Goal: Find specific page/section: Find specific page/section

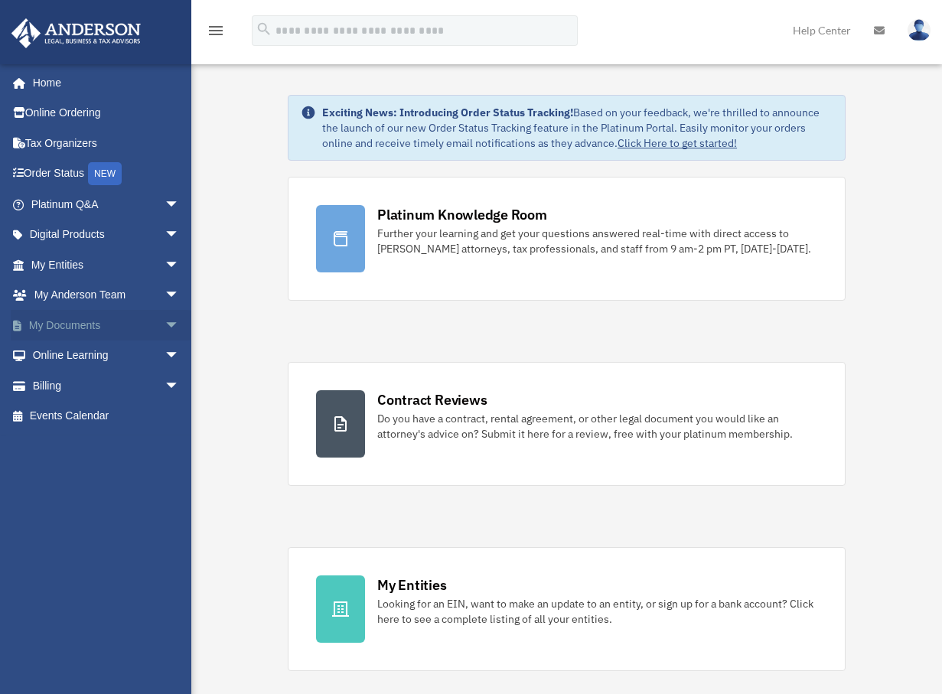
click at [84, 324] on link "My Documents arrow_drop_down" at bounding box center [107, 325] width 192 height 31
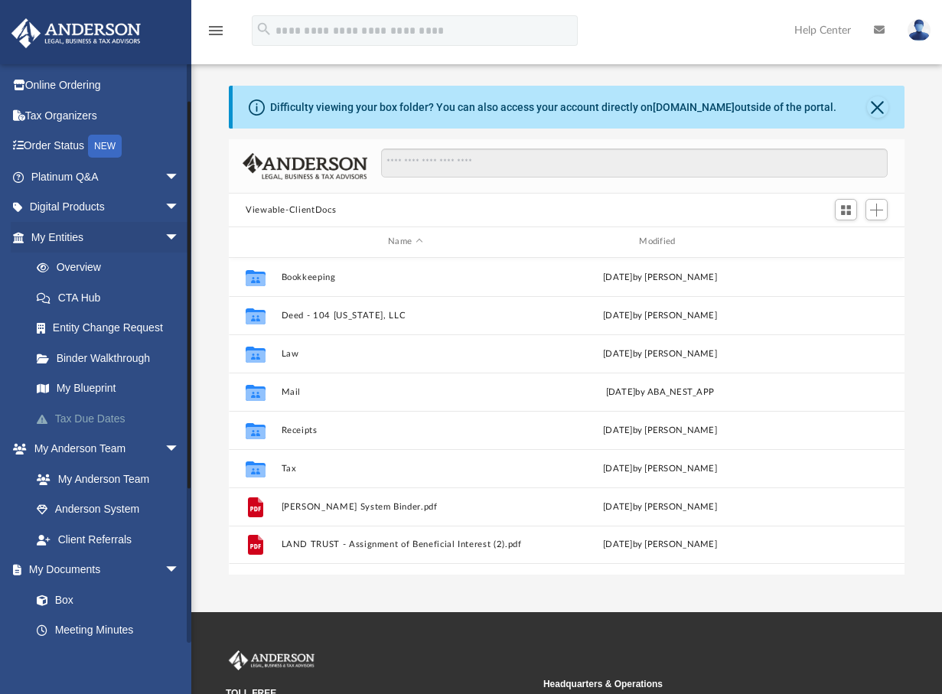
scroll to position [159, 0]
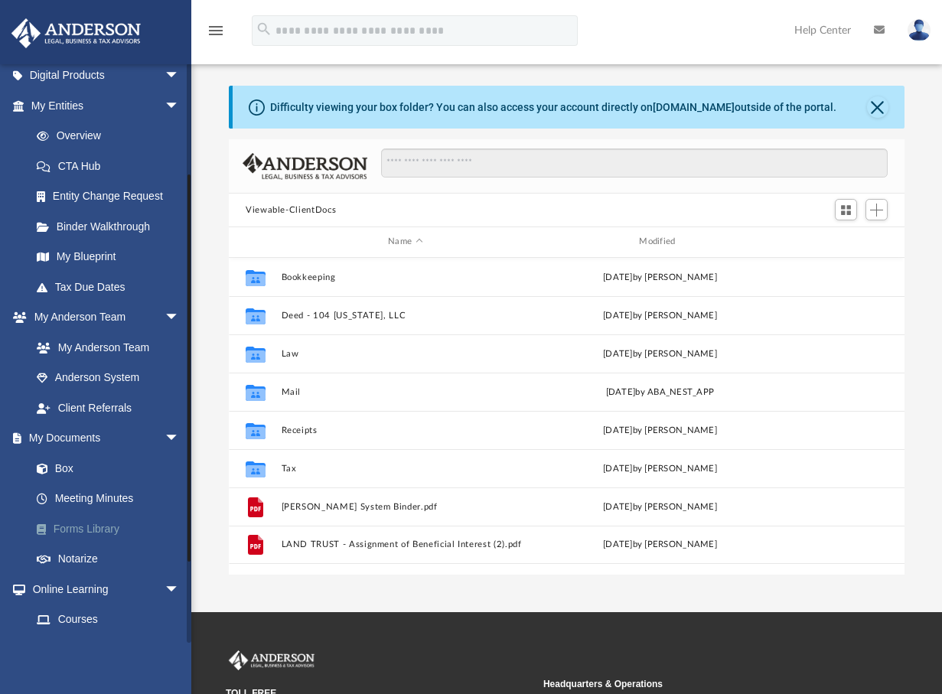
click at [87, 537] on link "Forms Library" at bounding box center [111, 528] width 181 height 31
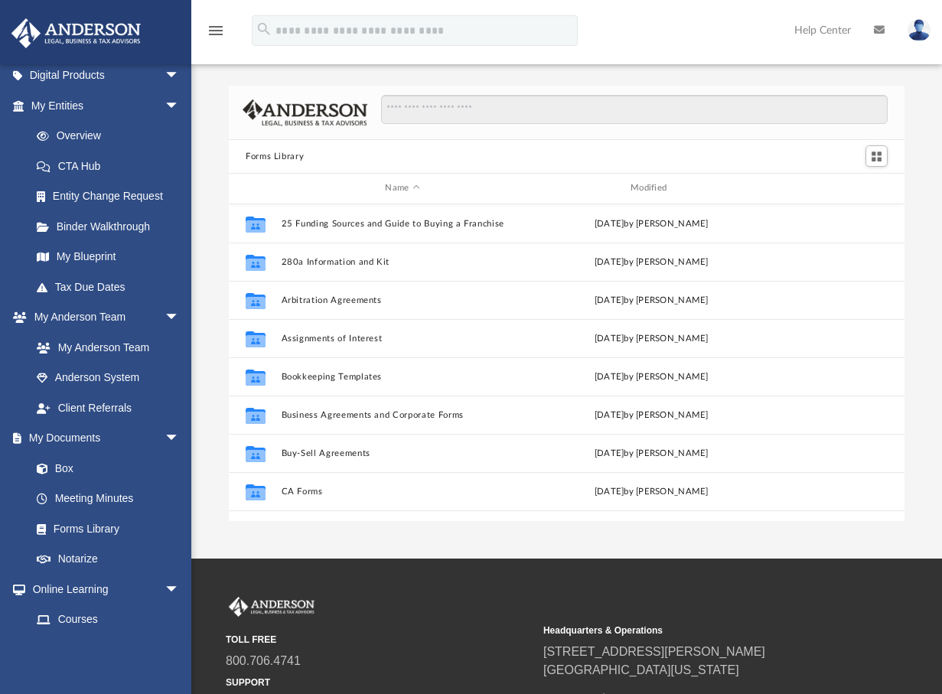
scroll to position [337, 664]
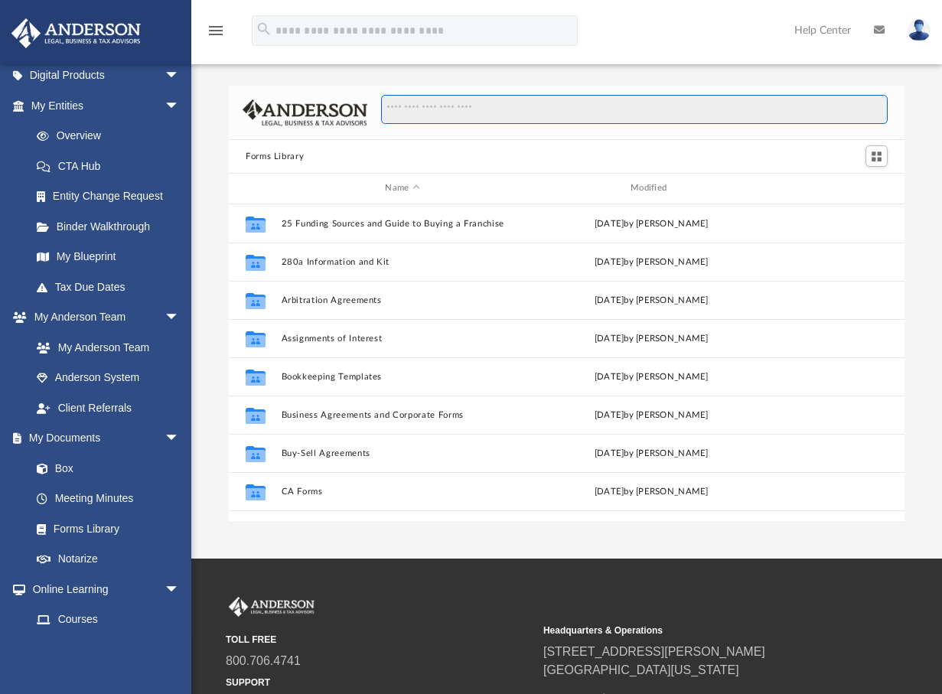
click at [457, 115] on input "Search files and folders" at bounding box center [634, 109] width 506 height 29
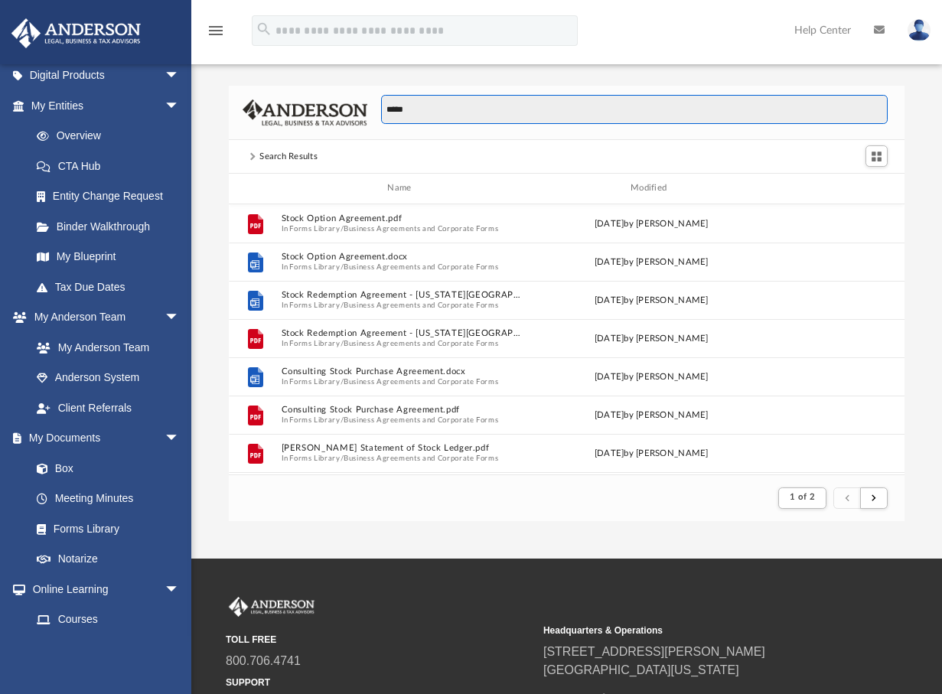
scroll to position [289, 664]
click at [386, 108] on input "*****" at bounding box center [634, 109] width 506 height 29
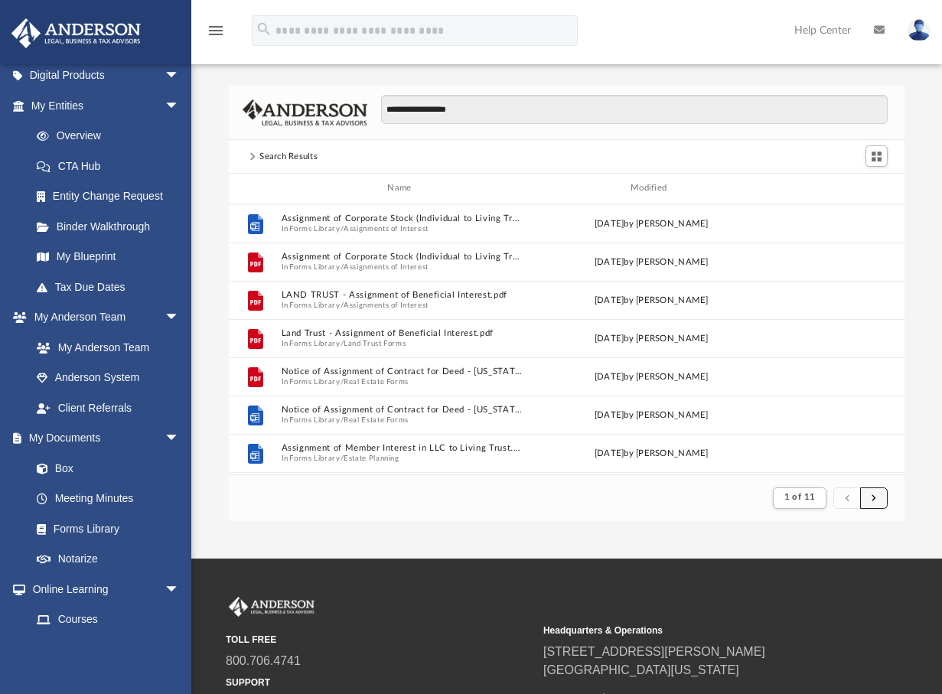
click at [876, 499] on button "submit" at bounding box center [874, 498] width 28 height 22
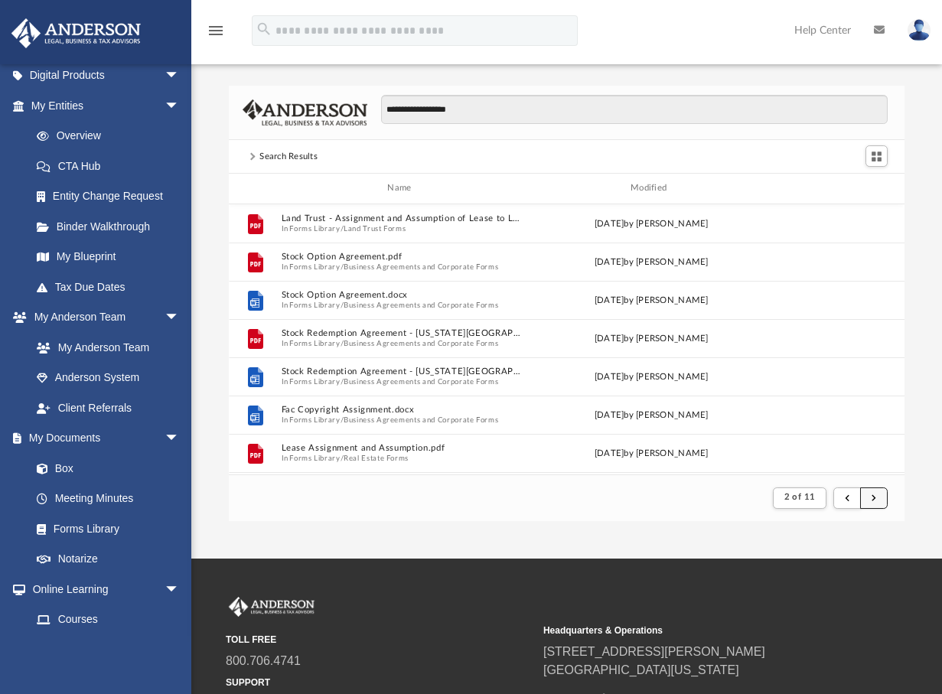
click at [873, 498] on span "submit" at bounding box center [873, 497] width 5 height 8
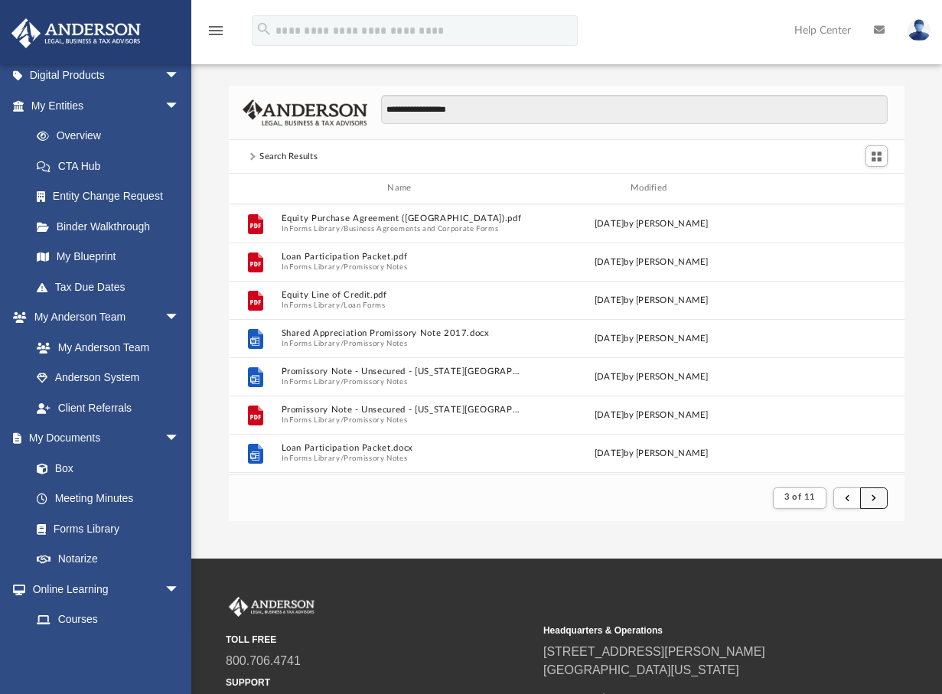
click at [876, 499] on button "submit" at bounding box center [874, 498] width 28 height 22
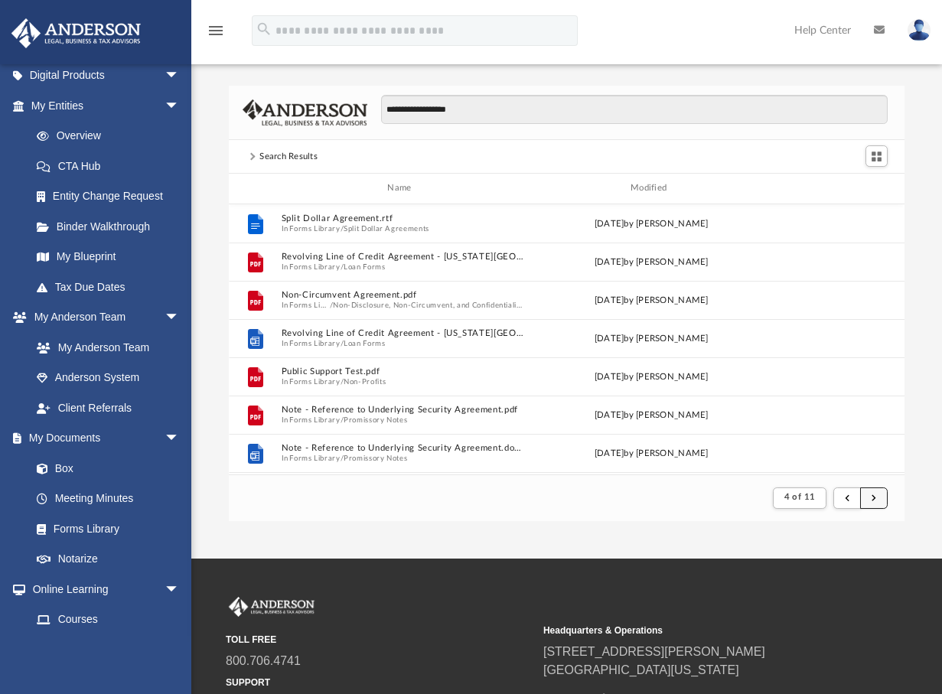
click at [876, 499] on button "submit" at bounding box center [874, 498] width 28 height 22
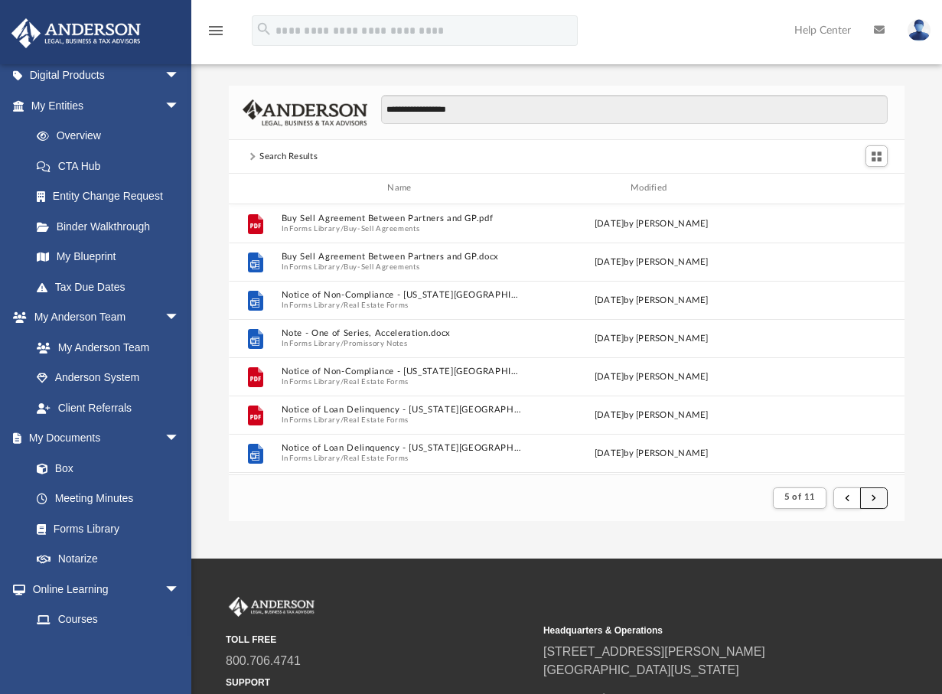
click at [876, 499] on button "submit" at bounding box center [874, 498] width 28 height 22
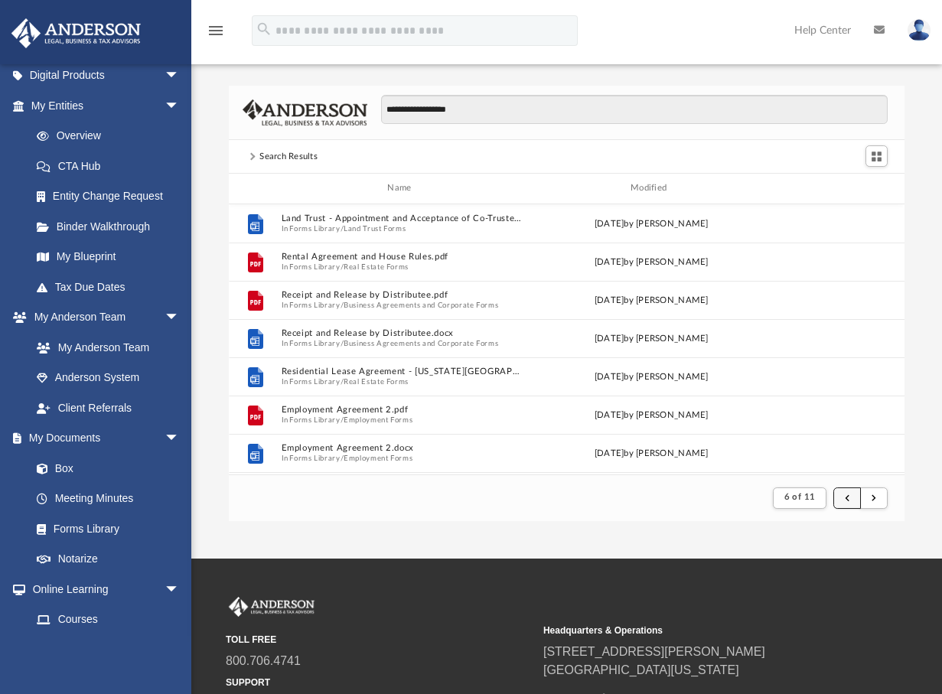
click at [846, 500] on span "submit" at bounding box center [846, 497] width 5 height 8
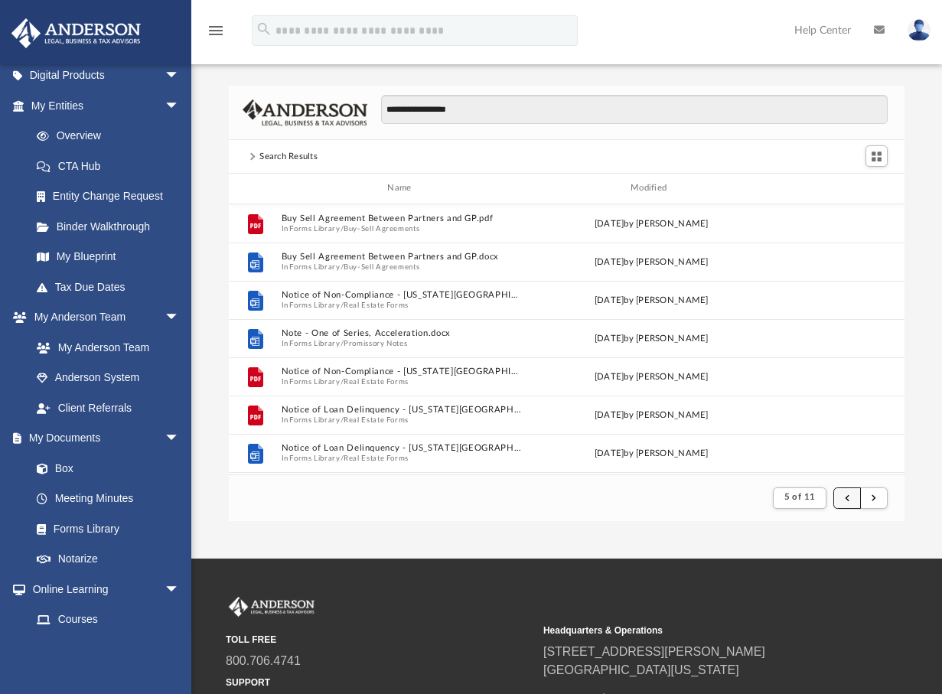
click at [846, 500] on span "submit" at bounding box center [846, 497] width 5 height 8
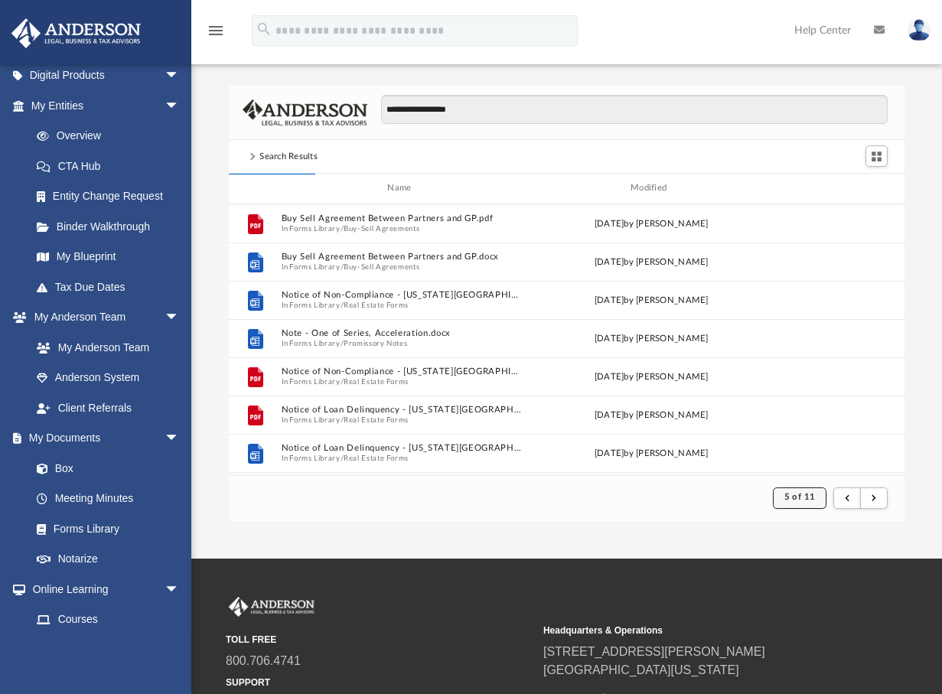
click at [788, 495] on span "5 of 11" at bounding box center [799, 497] width 31 height 8
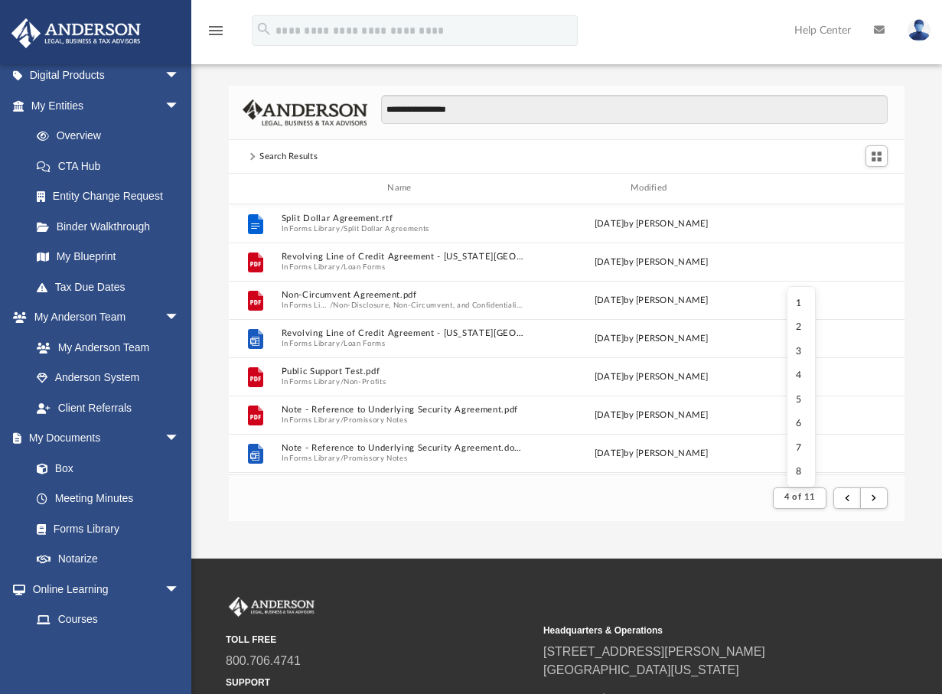
click at [795, 302] on li "1" at bounding box center [800, 303] width 11 height 16
click at [799, 495] on span "4 of 11" at bounding box center [799, 497] width 31 height 8
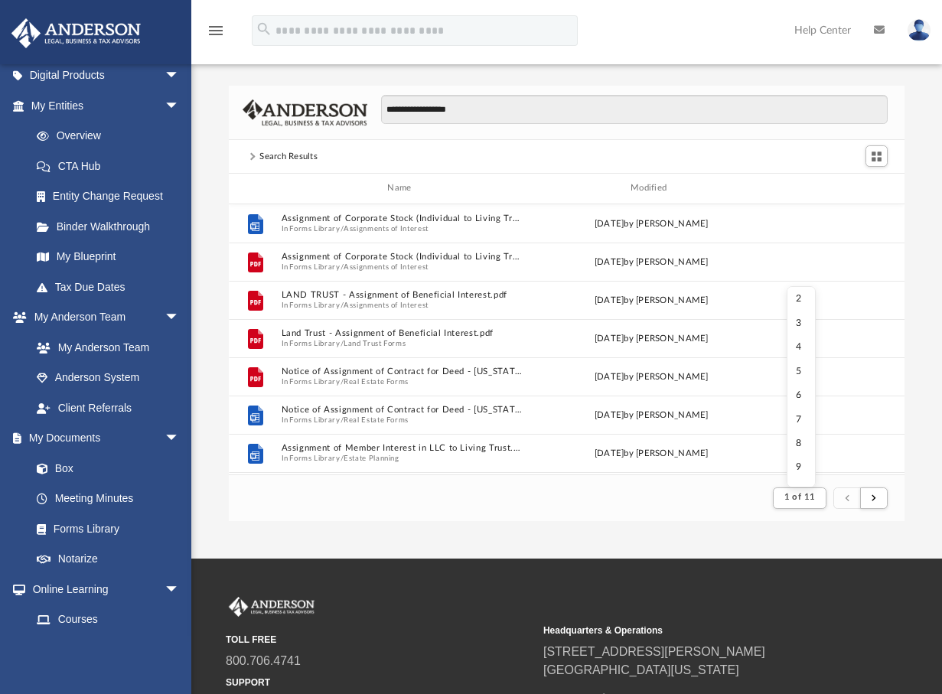
scroll to position [0, 0]
click at [806, 302] on ul "1 2 3 4 5 6 7 8 9 10 11" at bounding box center [800, 386] width 29 height 201
click at [802, 303] on li "1" at bounding box center [800, 303] width 11 height 16
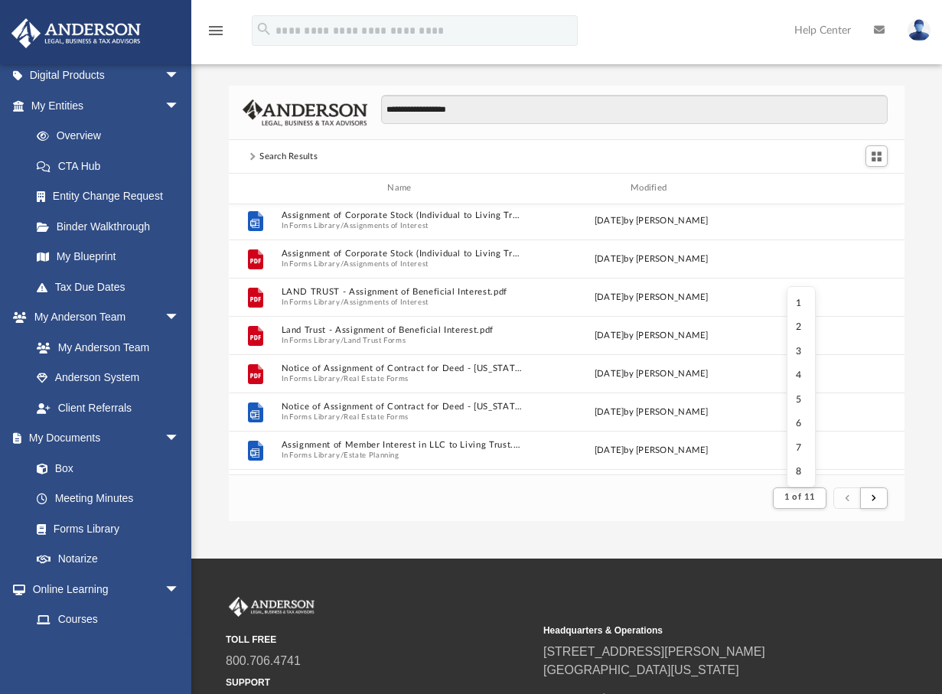
click at [679, 482] on footer "1 of 11" at bounding box center [566, 497] width 675 height 47
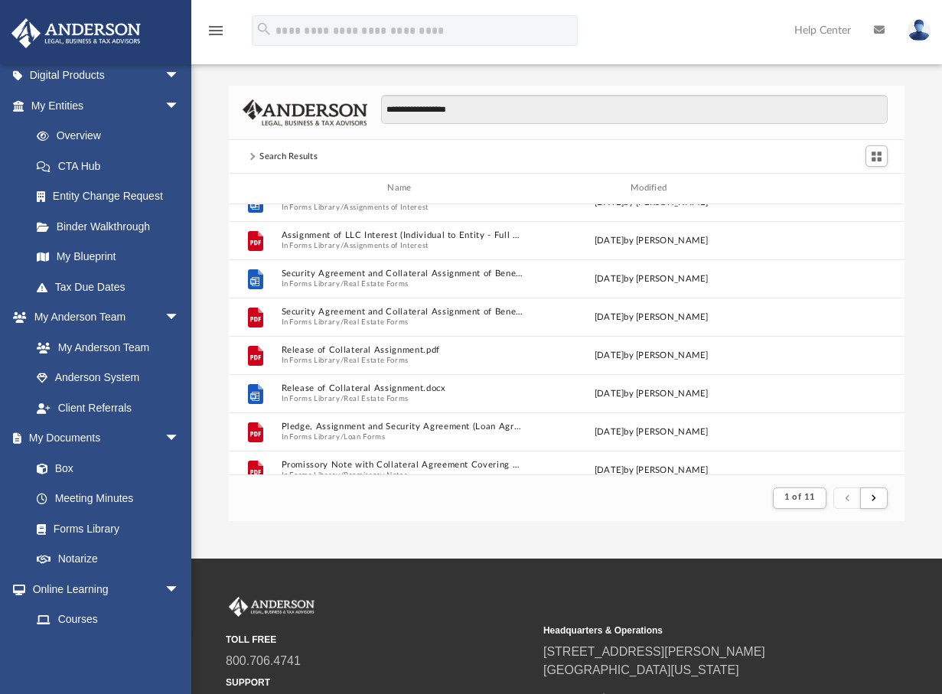
scroll to position [1439, 0]
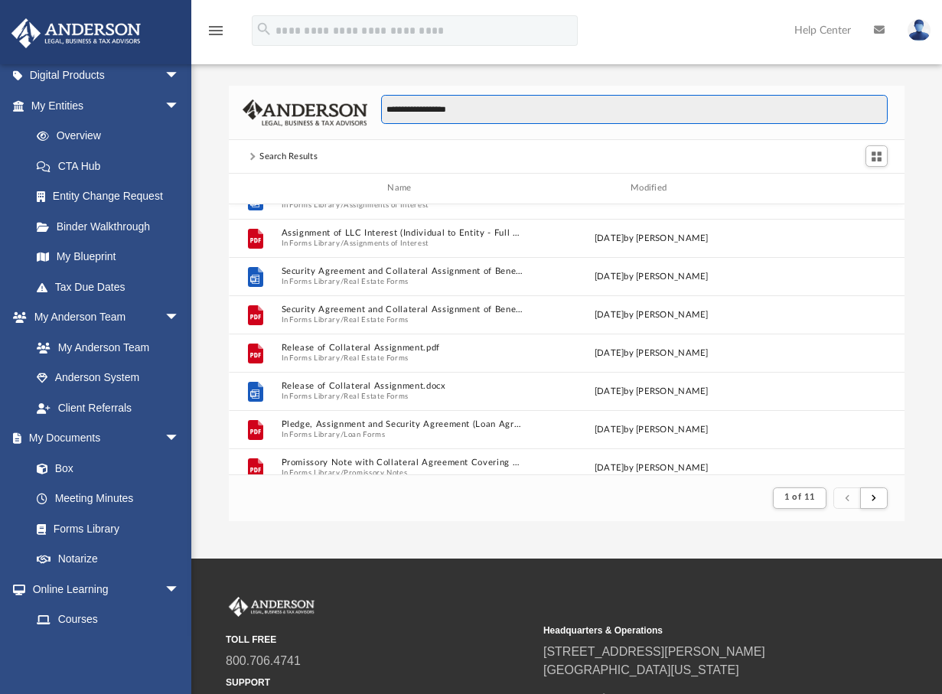
drag, startPoint x: 443, startPoint y: 109, endPoint x: 281, endPoint y: 82, distance: 163.7
click at [281, 82] on div "**********" at bounding box center [566, 287] width 750 height 467
type input "*****"
